Goal: Information Seeking & Learning: Learn about a topic

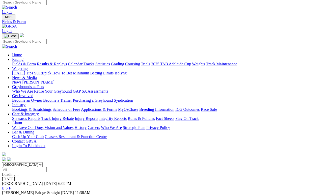
scroll to position [2, 0]
click at [11, 179] on link "F" at bounding box center [10, 188] width 2 height 4
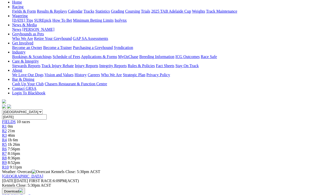
scroll to position [66, 0]
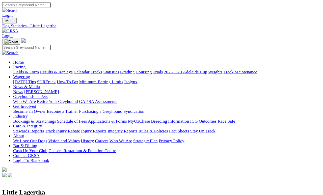
scroll to position [2, 0]
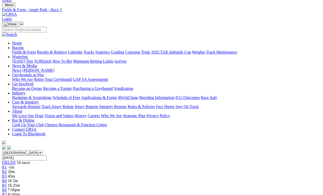
scroll to position [14, 0]
click at [7, 165] on link "R1" at bounding box center [4, 167] width 5 height 4
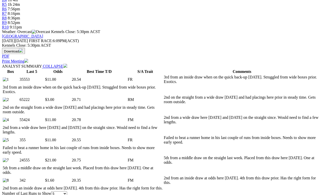
scroll to position [194, 5]
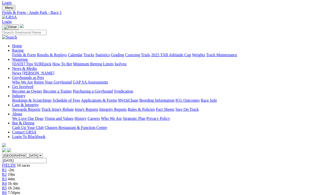
scroll to position [11, 5]
